Goal: Answer question/provide support

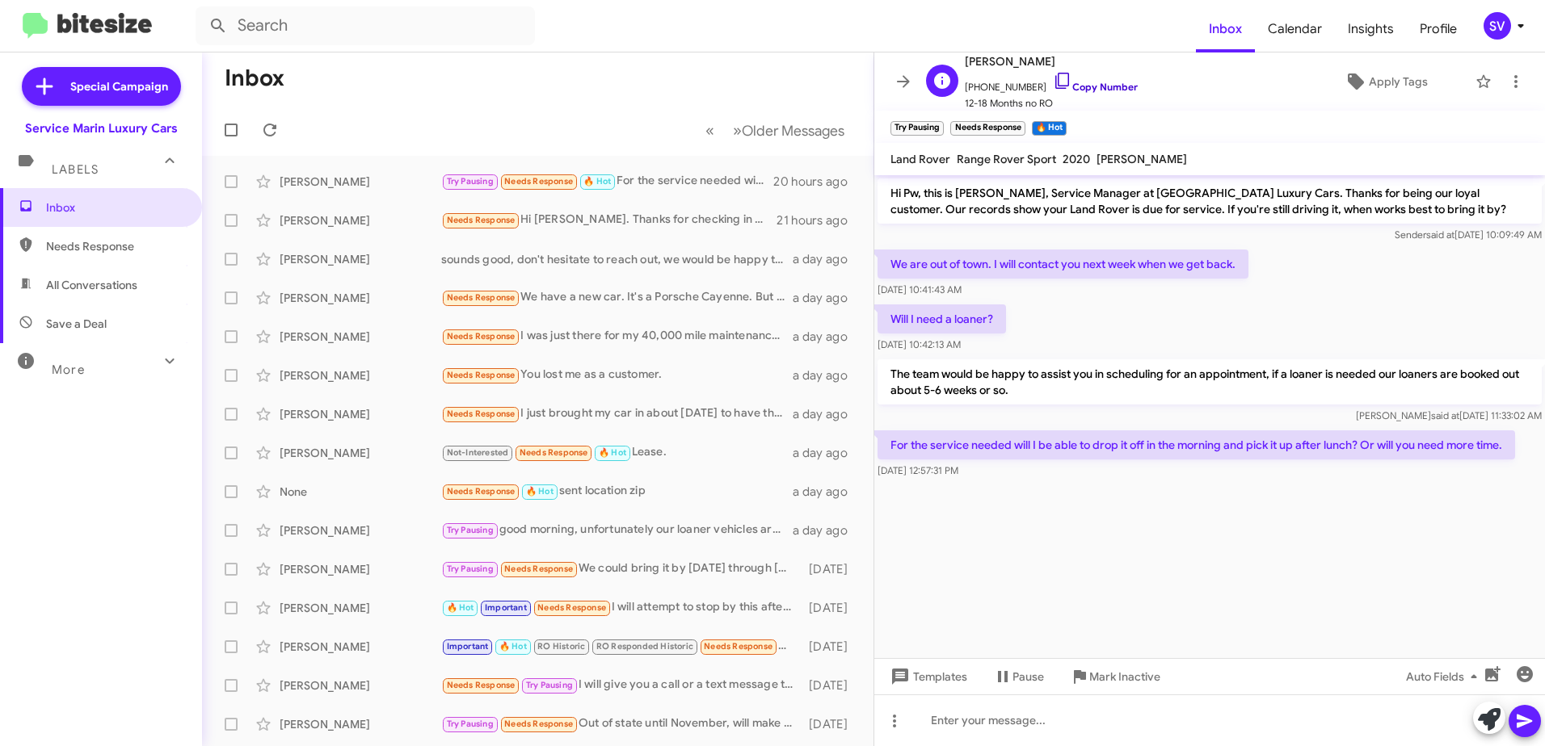
click at [1075, 85] on link "Copy Number" at bounding box center [1095, 87] width 85 height 12
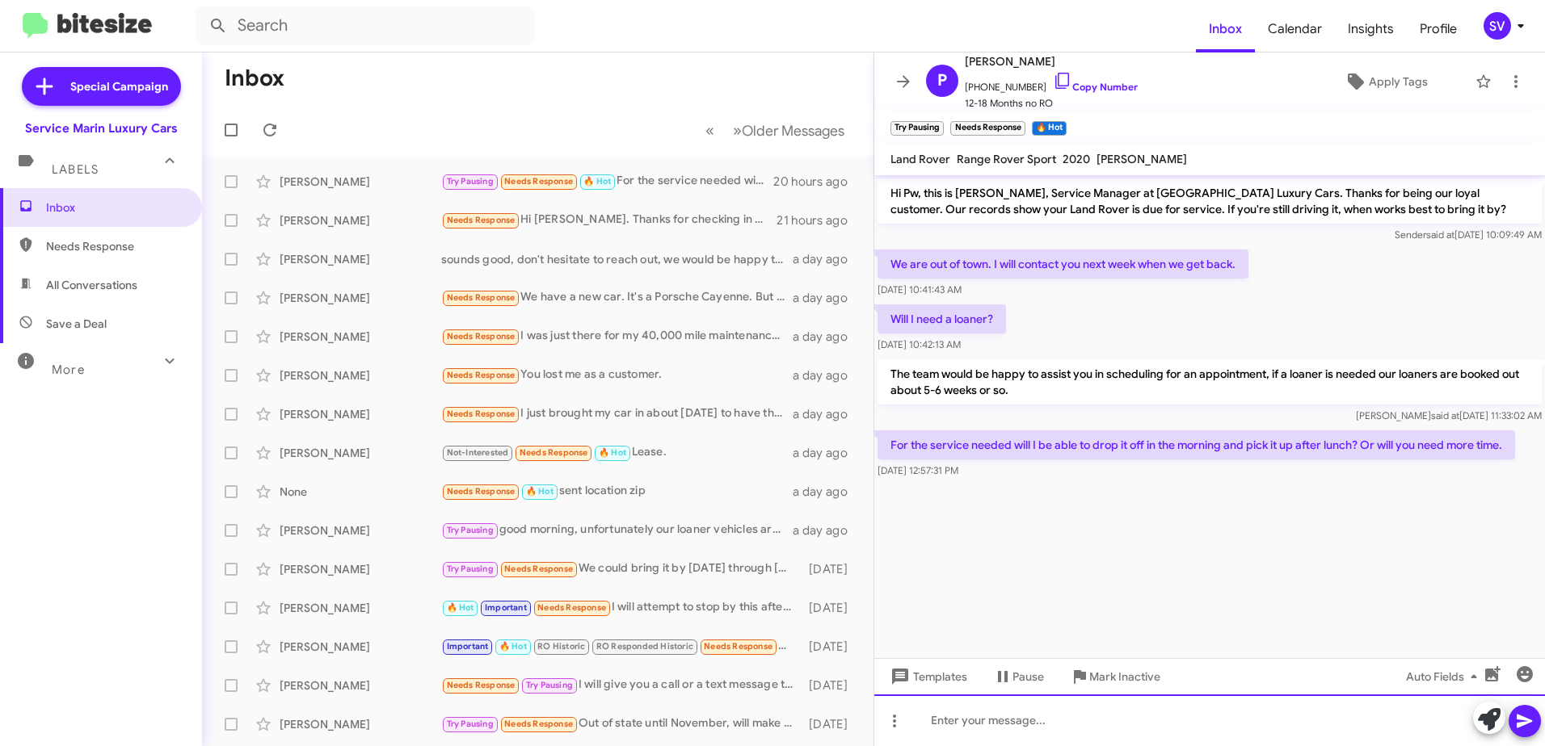
click at [1035, 721] on div at bounding box center [1209, 721] width 671 height 52
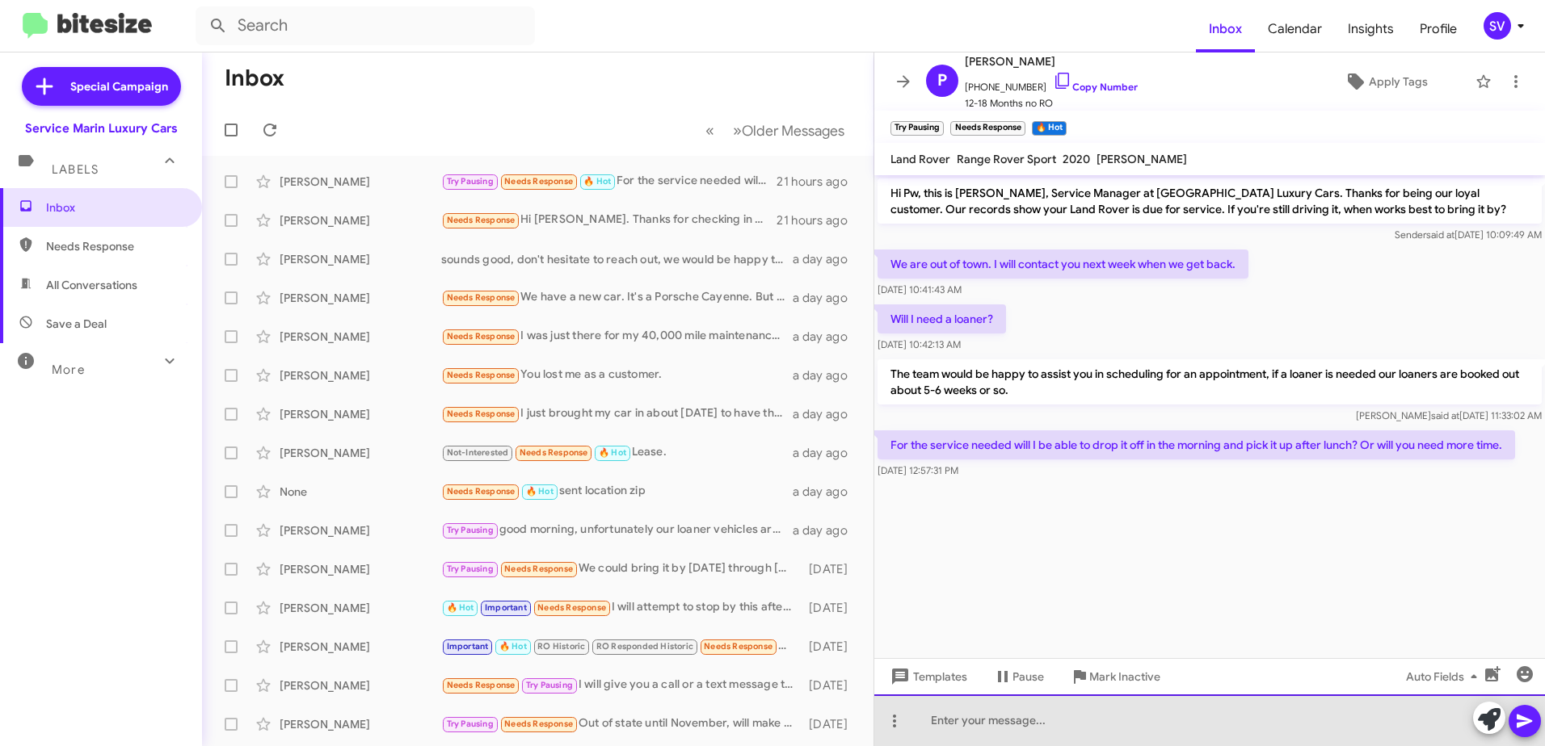
click at [983, 724] on div at bounding box center [1209, 721] width 671 height 52
